Goal: Find specific page/section: Find specific page/section

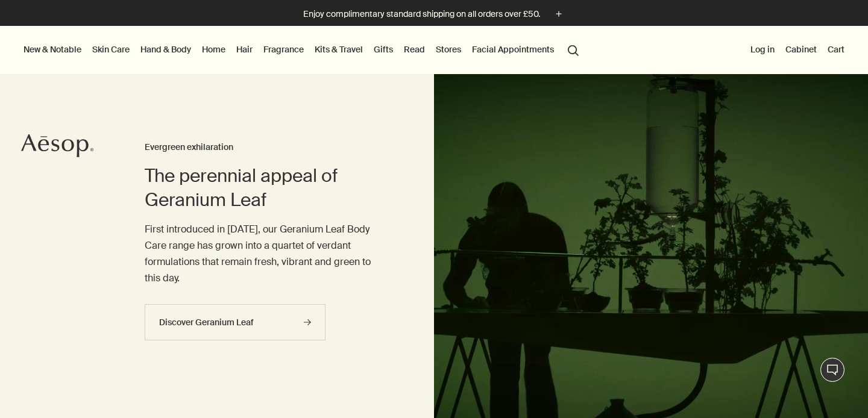
click at [172, 54] on link "Hand & Body" at bounding box center [165, 50] width 55 height 16
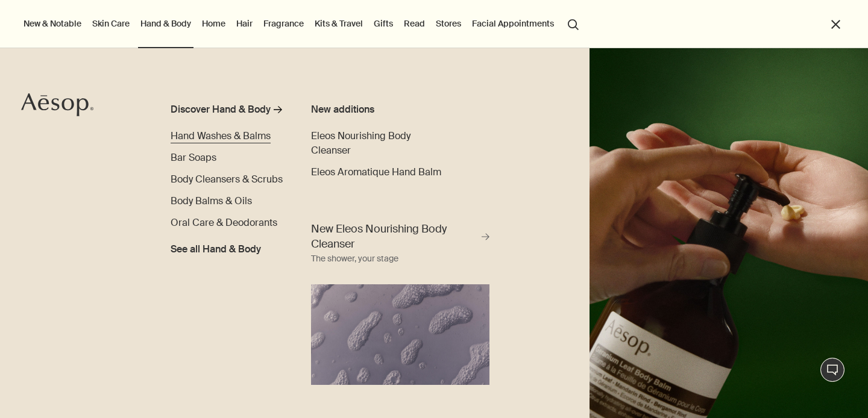
click at [226, 133] on span "Hand Washes & Balms" at bounding box center [221, 136] width 100 height 13
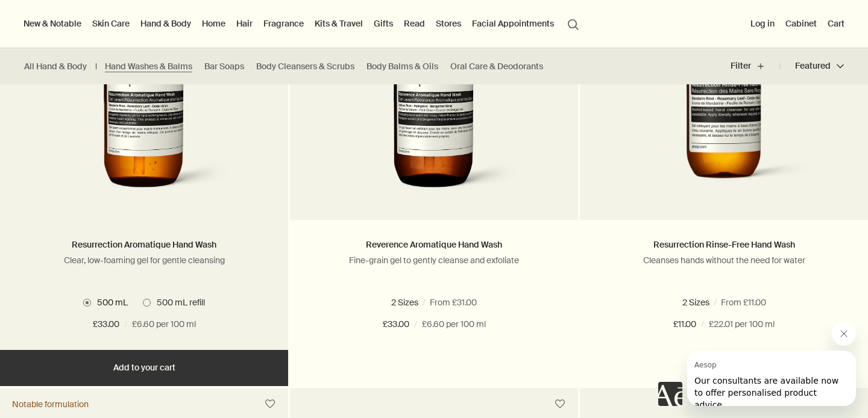
scroll to position [851, 0]
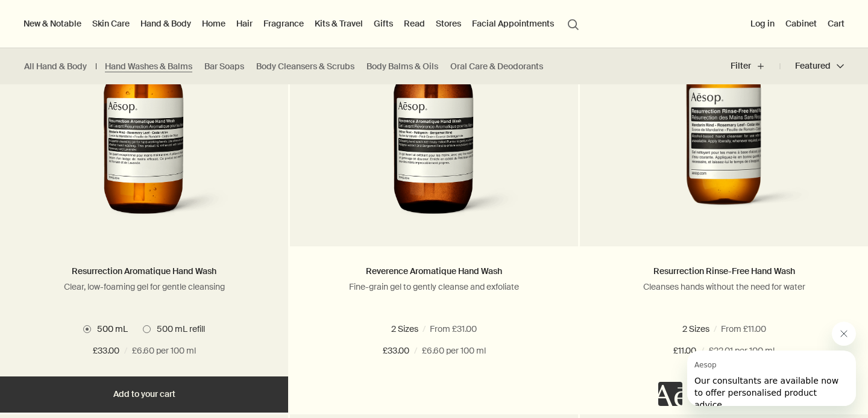
click at [157, 160] on img at bounding box center [144, 116] width 180 height 223
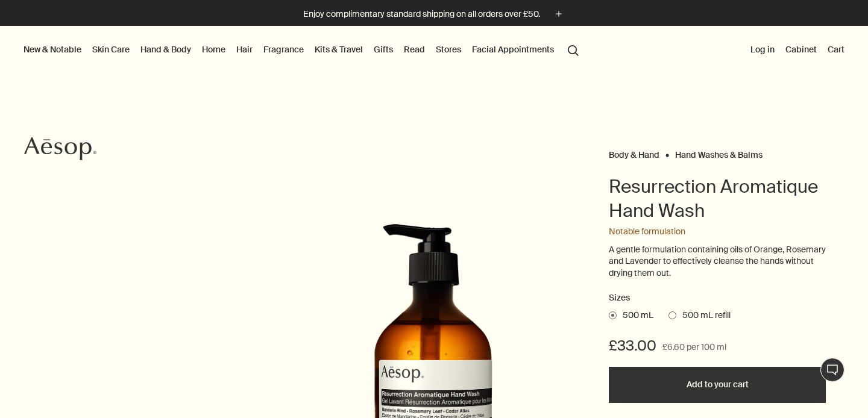
click at [65, 52] on button "New & Notable" at bounding box center [52, 50] width 63 height 16
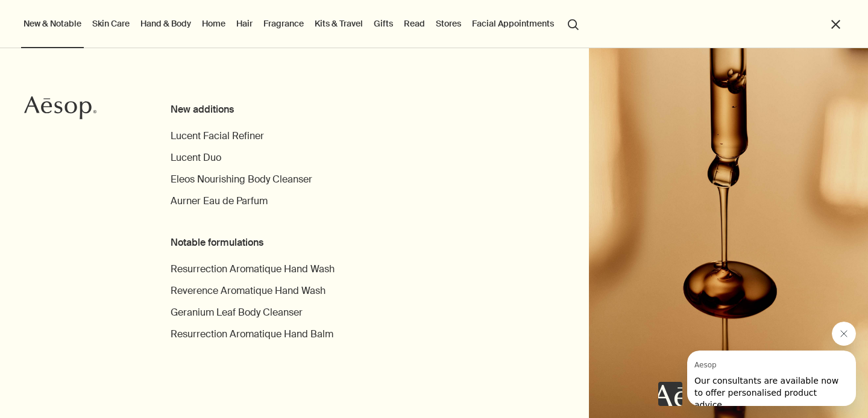
click at [221, 23] on link "Home" at bounding box center [213, 24] width 28 height 16
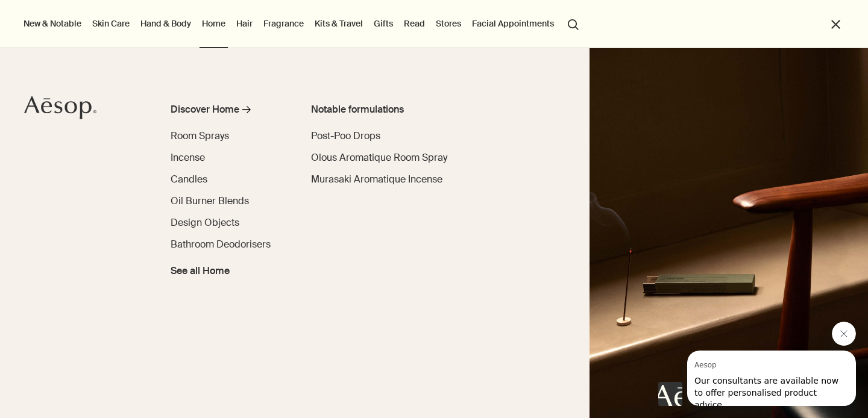
click at [178, 20] on link "Hand & Body" at bounding box center [165, 24] width 55 height 16
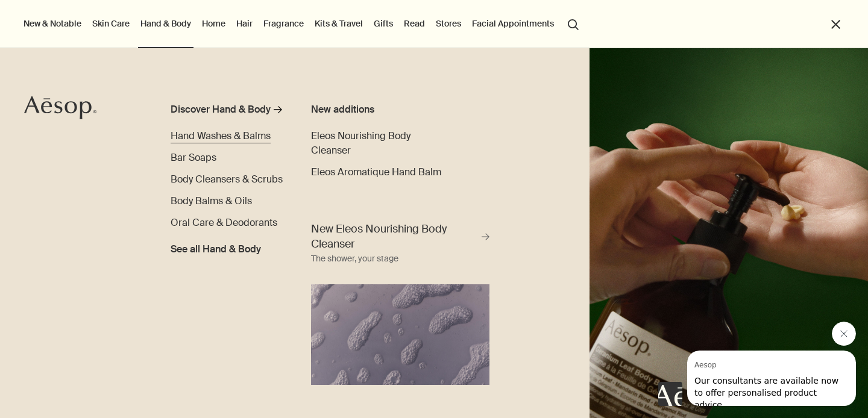
click at [231, 134] on span "Hand Washes & Balms" at bounding box center [221, 136] width 100 height 13
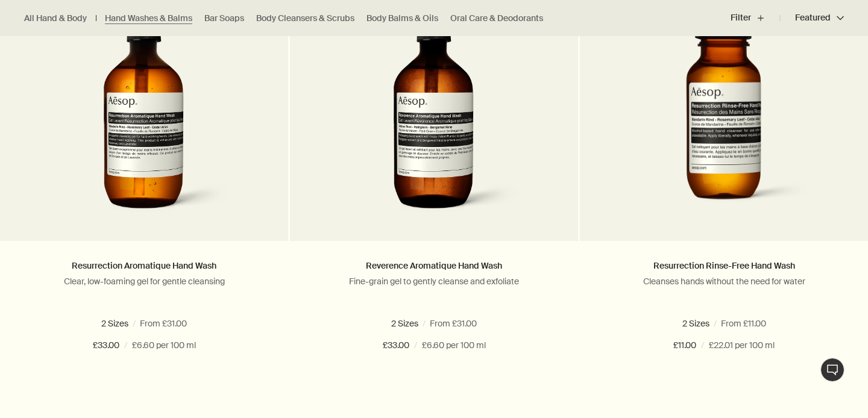
scroll to position [879, 0]
